Goal: Find specific page/section: Find specific page/section

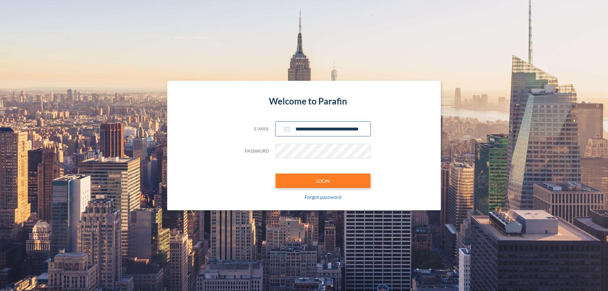
type input "**********"
click at [323, 181] on button "LOGIN" at bounding box center [322, 180] width 95 height 15
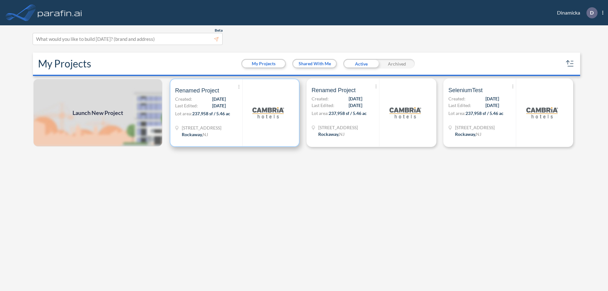
scroll to position [2, 0]
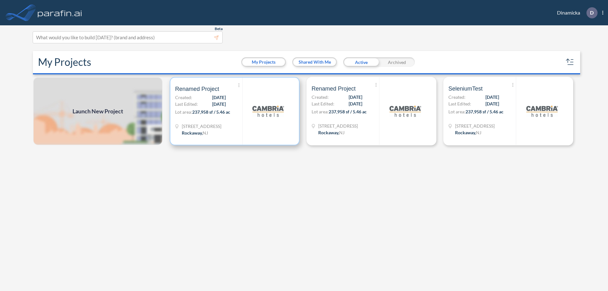
click at [235, 111] on p "Lot area: 237,958 sf / 5.46 ac" at bounding box center [208, 113] width 67 height 9
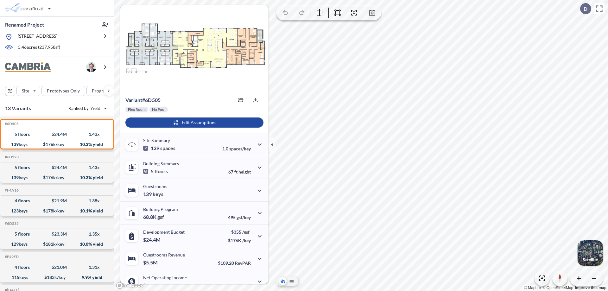
scroll to position [32, 0]
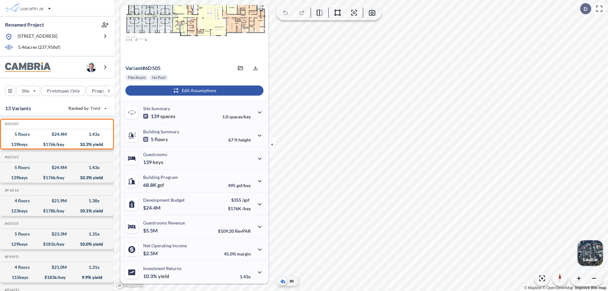
click at [193, 91] on div "button" at bounding box center [194, 90] width 138 height 10
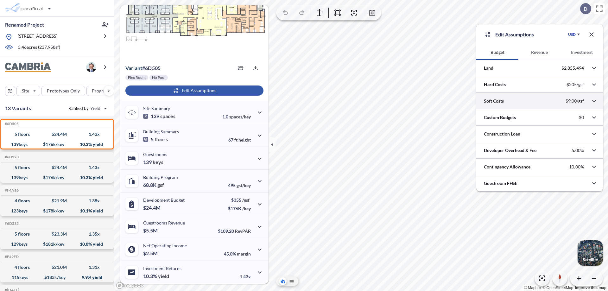
click at [539, 101] on div at bounding box center [539, 101] width 127 height 16
